Goal: Information Seeking & Learning: Learn about a topic

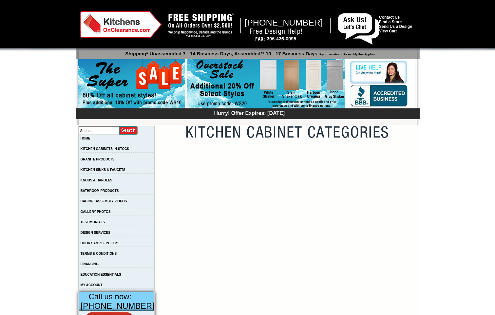
scroll to position [33, 0]
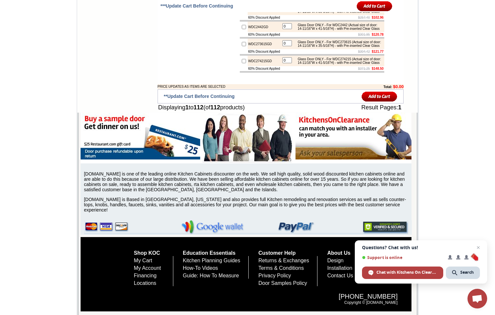
scroll to position [2900, 0]
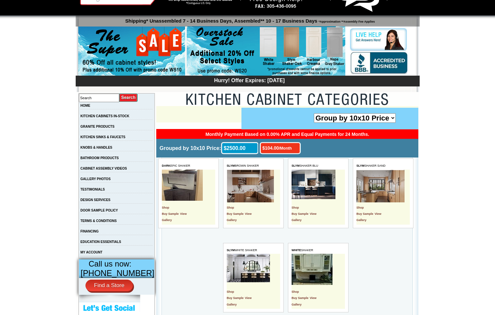
scroll to position [33, 0]
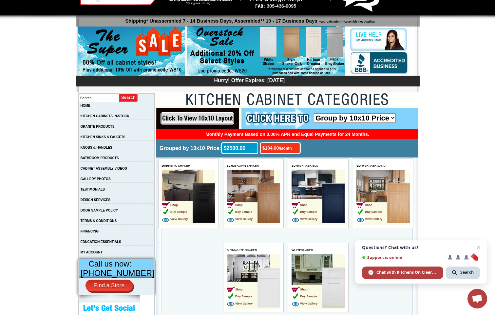
click at [133, 124] on td "GRANITE PRODUCTS" at bounding box center [117, 128] width 76 height 10
click at [129, 129] on td "GRANITE PRODUCTS" at bounding box center [117, 128] width 76 height 10
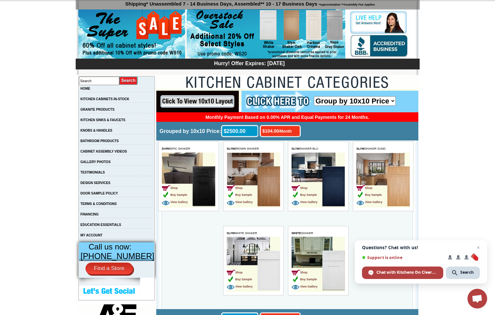
scroll to position [65, 0]
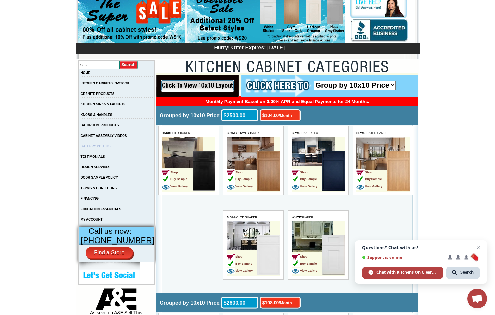
click at [111, 148] on link "GALLERY PHOTOS" at bounding box center [96, 146] width 30 height 4
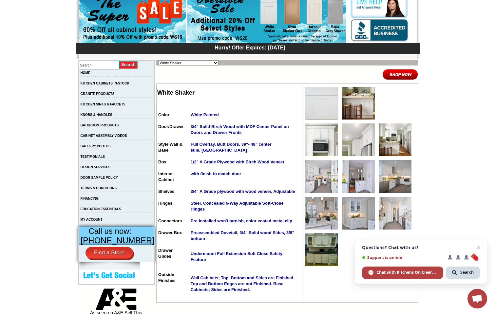
scroll to position [98, 0]
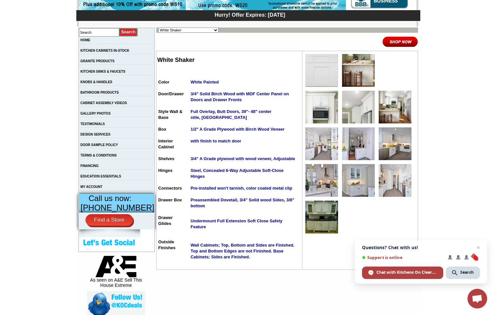
click at [355, 109] on img at bounding box center [358, 107] width 33 height 33
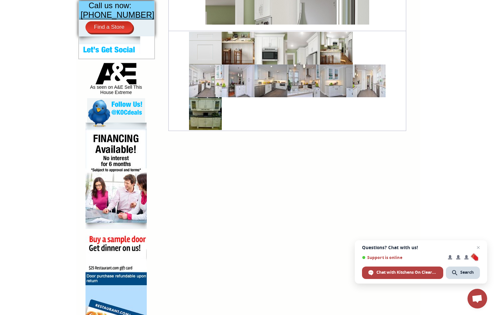
scroll to position [295, 0]
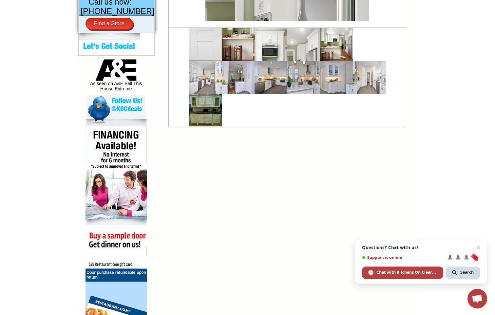
click at [269, 79] on img at bounding box center [270, 77] width 33 height 33
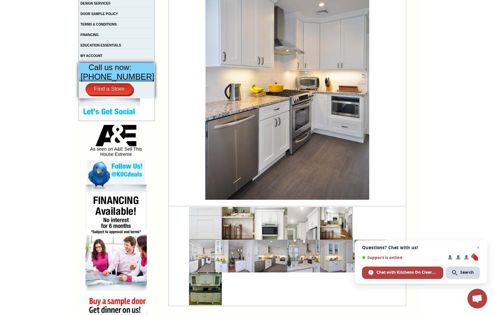
scroll to position [262, 0]
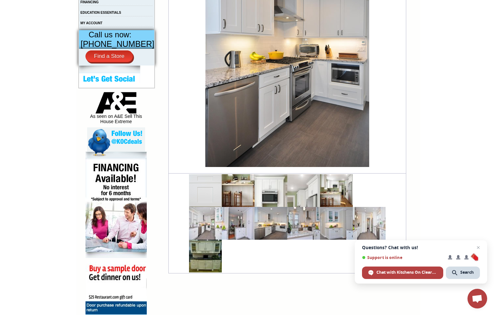
click at [325, 222] on img at bounding box center [336, 223] width 33 height 33
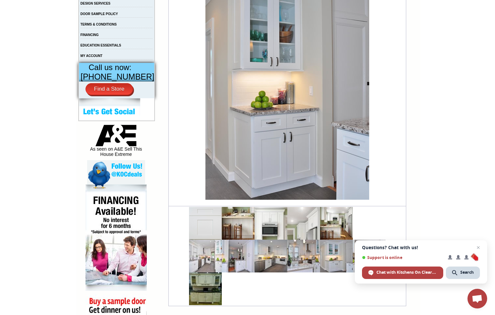
scroll to position [262, 0]
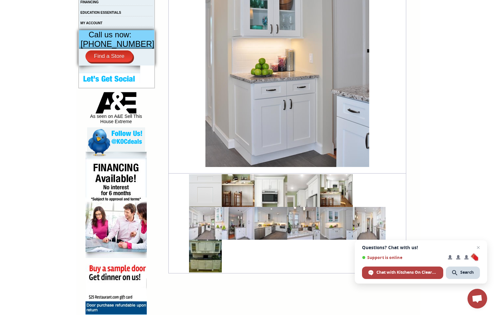
click at [222, 194] on img at bounding box center [238, 190] width 33 height 33
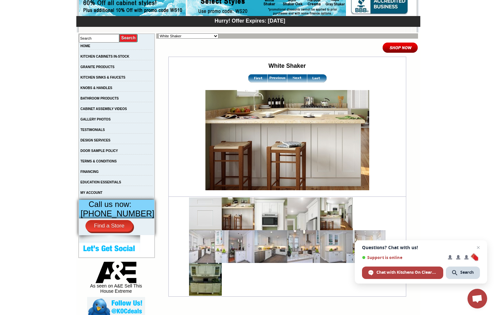
scroll to position [98, 0]
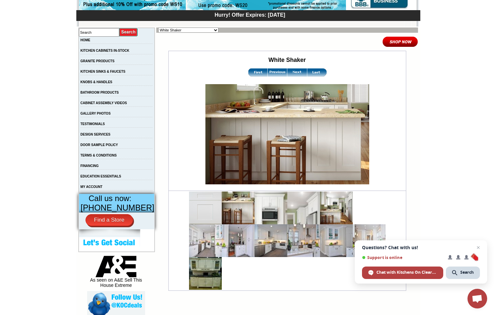
click at [298, 234] on img at bounding box center [303, 240] width 33 height 33
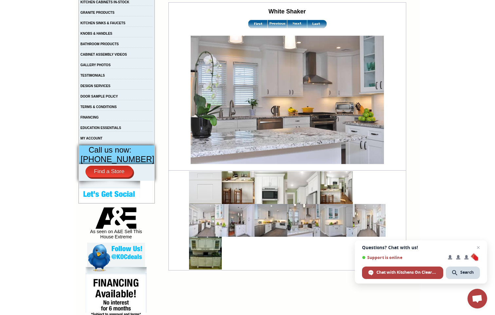
scroll to position [164, 0]
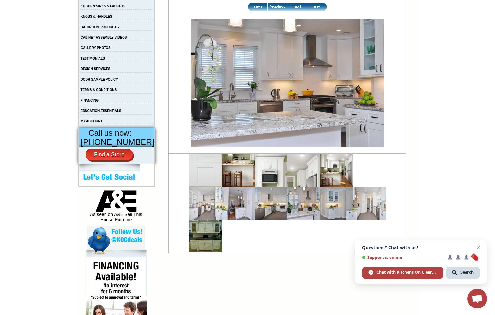
click at [265, 170] on img at bounding box center [270, 170] width 33 height 33
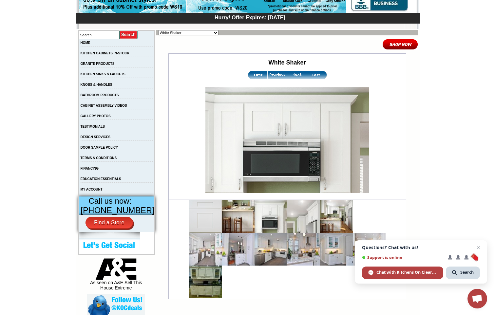
scroll to position [98, 0]
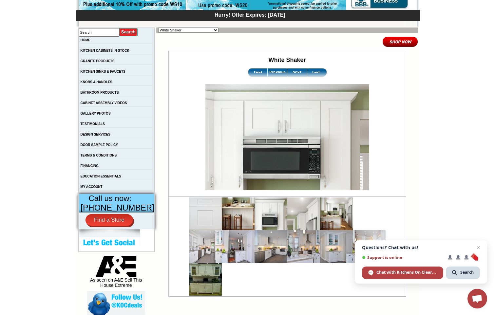
click at [202, 282] on img at bounding box center [205, 279] width 33 height 33
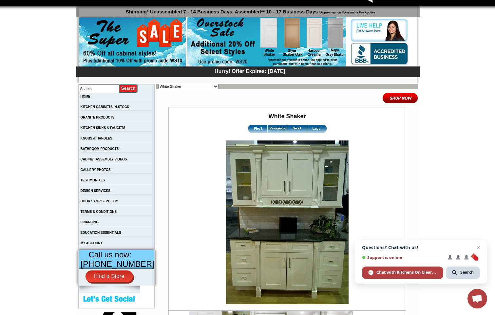
scroll to position [10, 0]
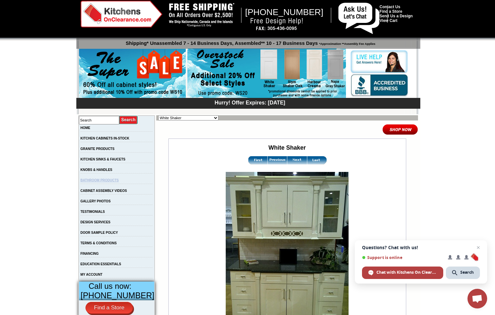
click at [113, 181] on link "BATHROOM PRODUCTS" at bounding box center [100, 180] width 38 height 4
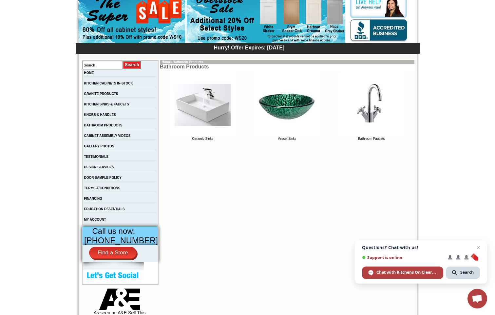
scroll to position [98, 0]
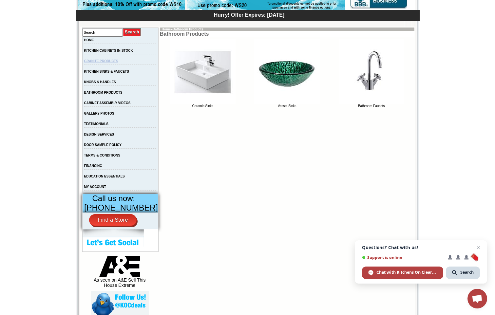
click at [104, 60] on link "GRANITE PRODUCTS" at bounding box center [101, 61] width 34 height 4
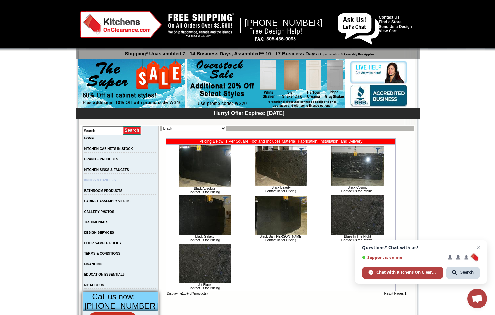
click at [108, 180] on link "KNOBS & HANDLES" at bounding box center [100, 180] width 32 height 4
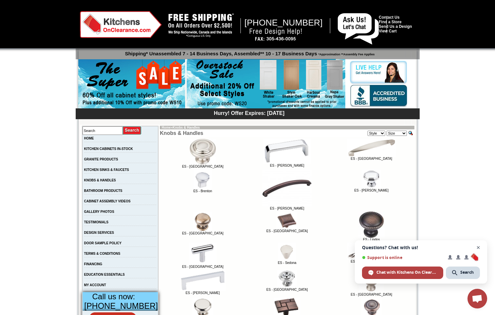
click at [480, 246] on span "Close chat" at bounding box center [478, 248] width 8 height 8
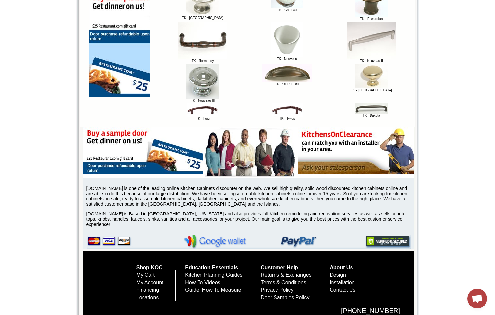
scroll to position [552, 0]
